Goal: Information Seeking & Learning: Learn about a topic

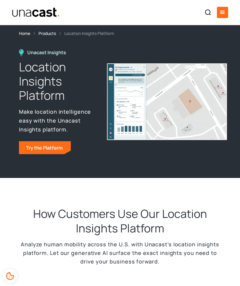
click at [51, 148] on link "Try the Platform" at bounding box center [45, 147] width 52 height 13
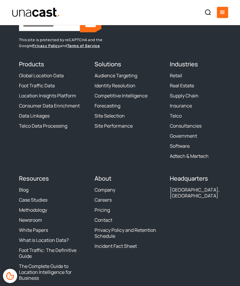
scroll to position [2290, 0]
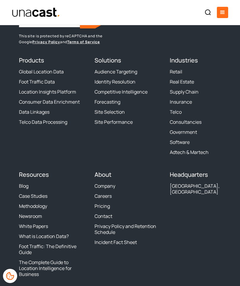
click at [70, 244] on link "Foot Traffic: The Definitive Guide" at bounding box center [53, 250] width 69 height 12
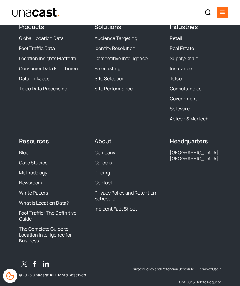
scroll to position [1738, 0]
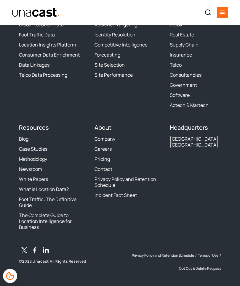
click at [72, 208] on link "Foot Traffic: The Definitive Guide" at bounding box center [53, 203] width 69 height 12
